Goal: Information Seeking & Learning: Learn about a topic

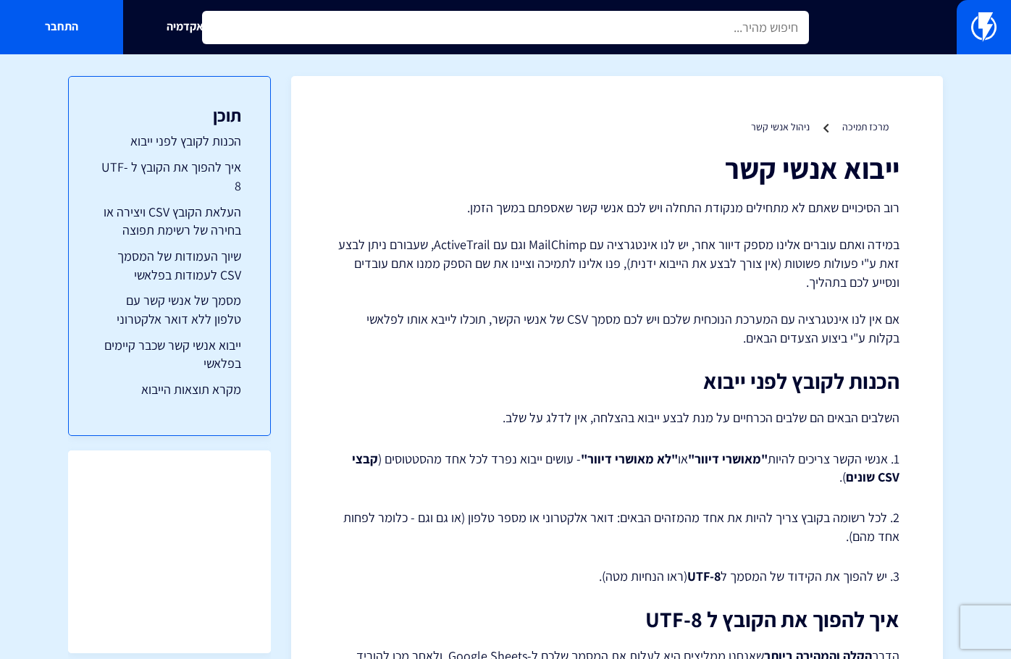
click at [690, 22] on input "text" at bounding box center [505, 27] width 607 height 33
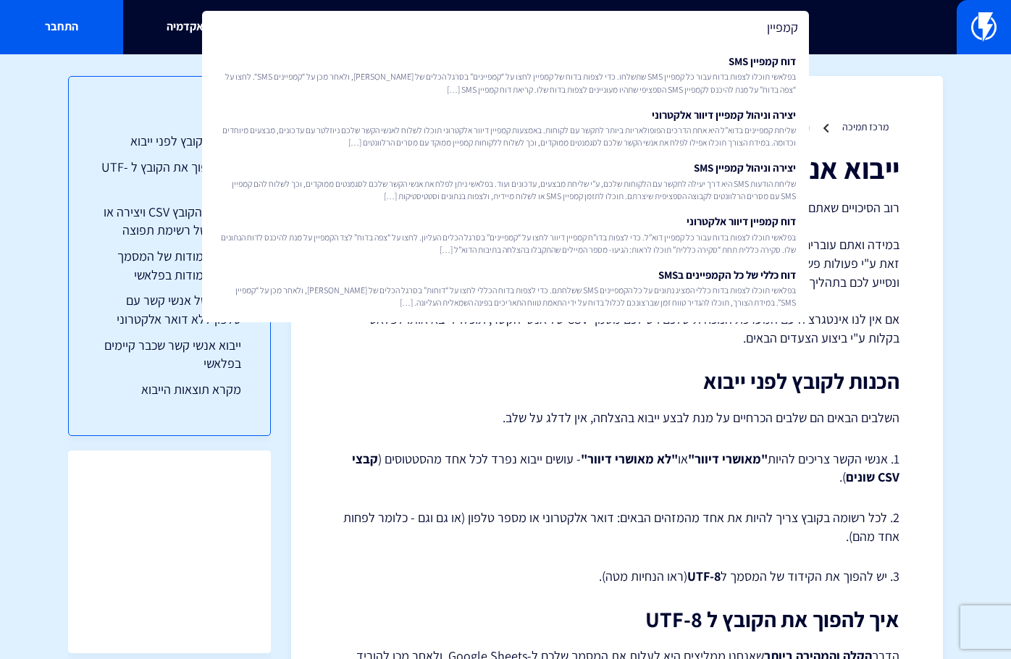
type input "קמפיין"
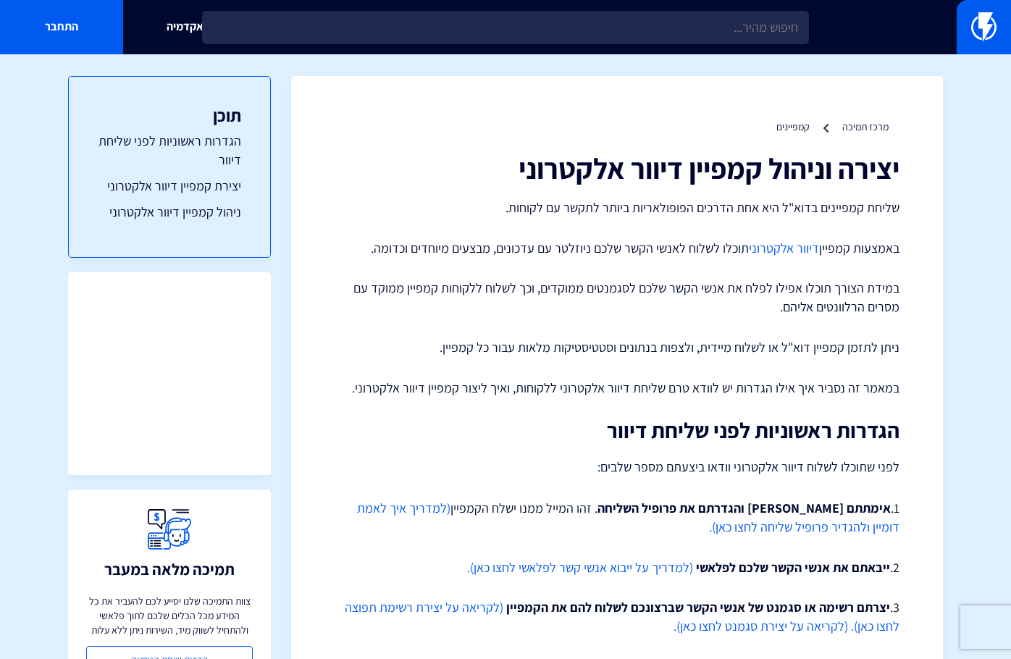
scroll to position [72, 0]
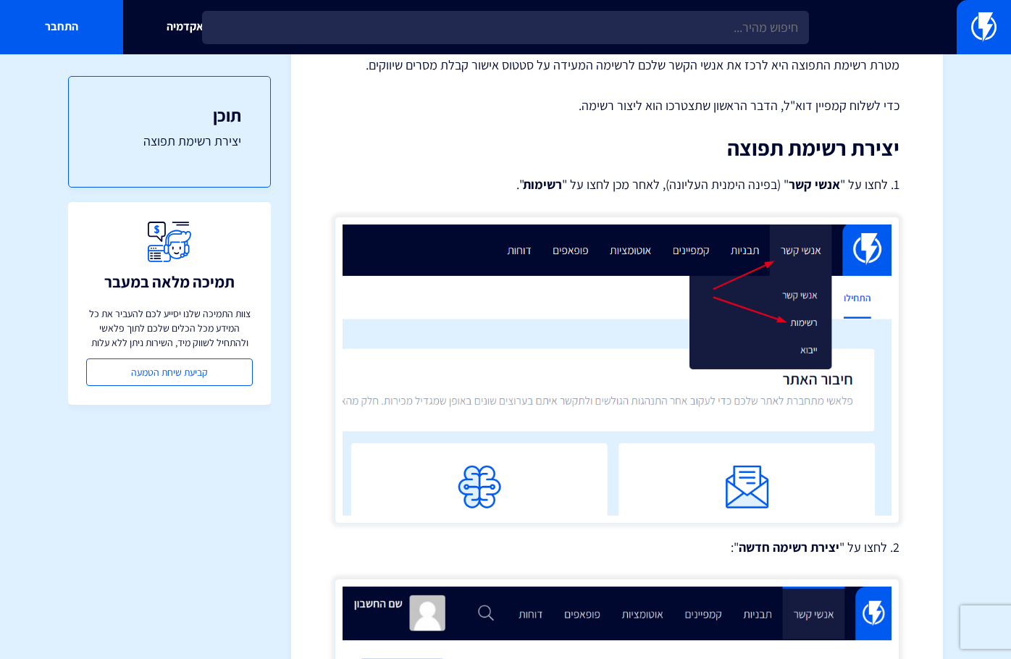
scroll to position [72, 0]
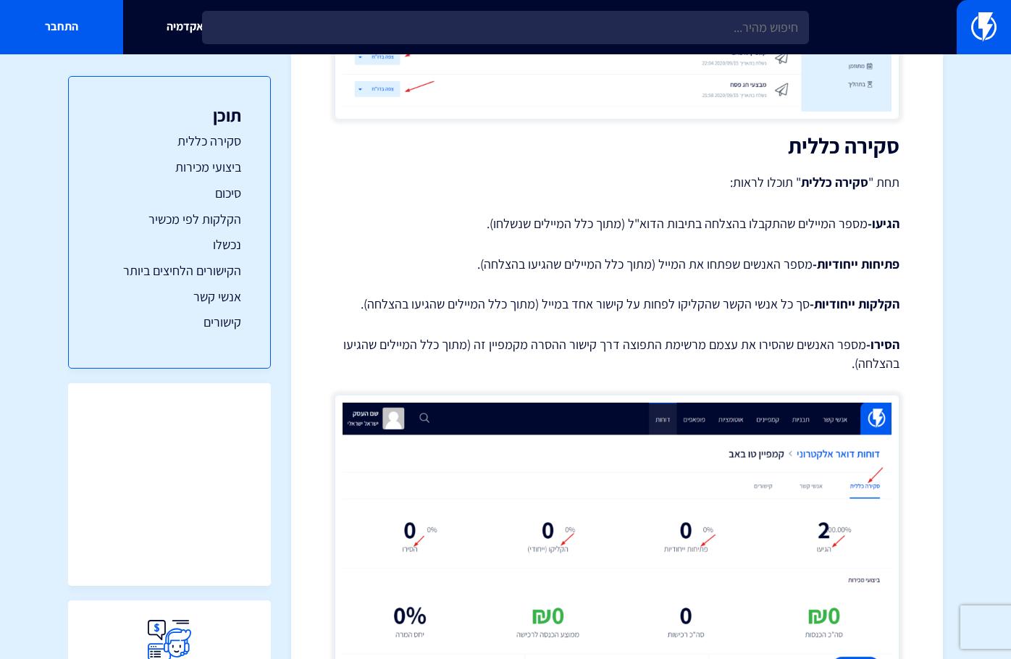
scroll to position [435, 0]
